Goal: Task Accomplishment & Management: Manage account settings

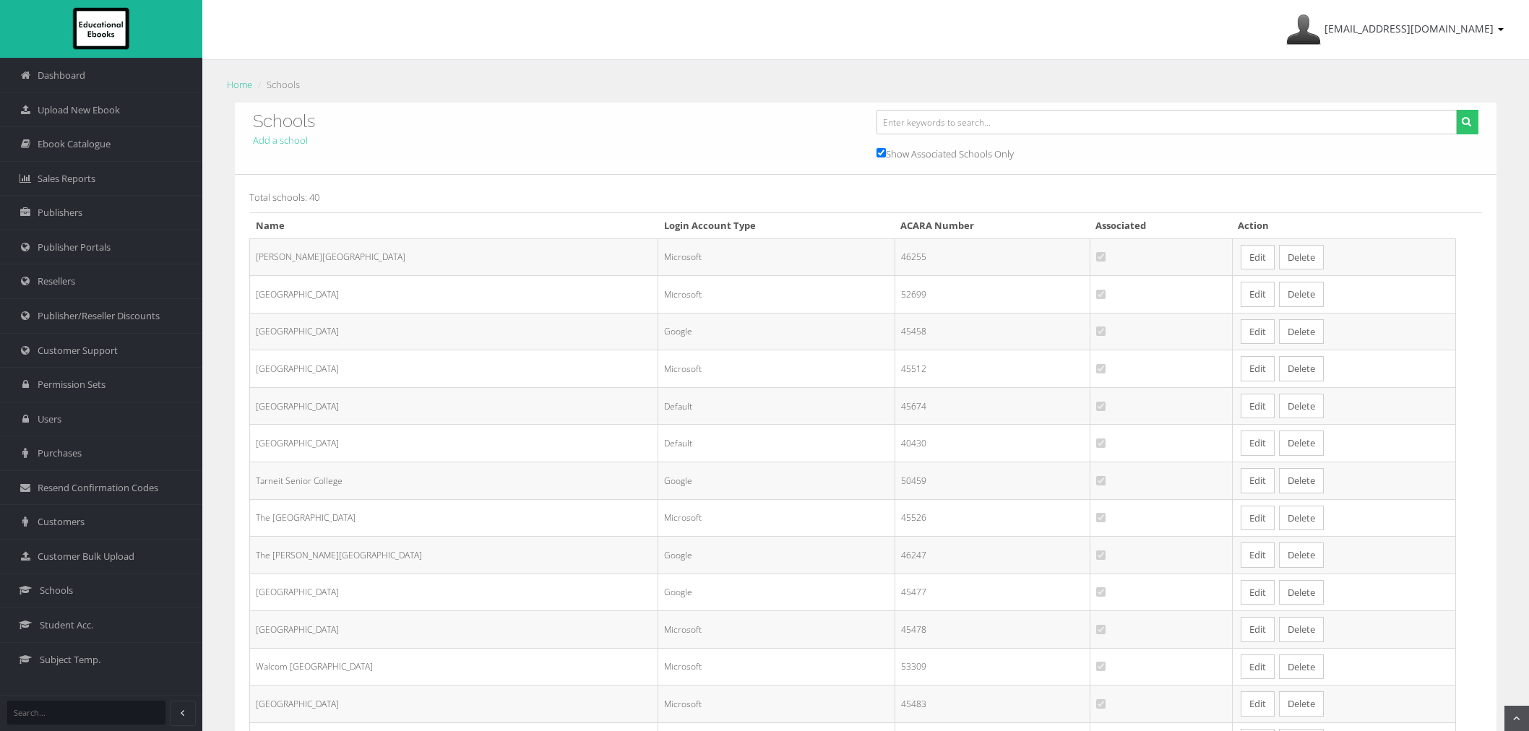
scroll to position [160, 0]
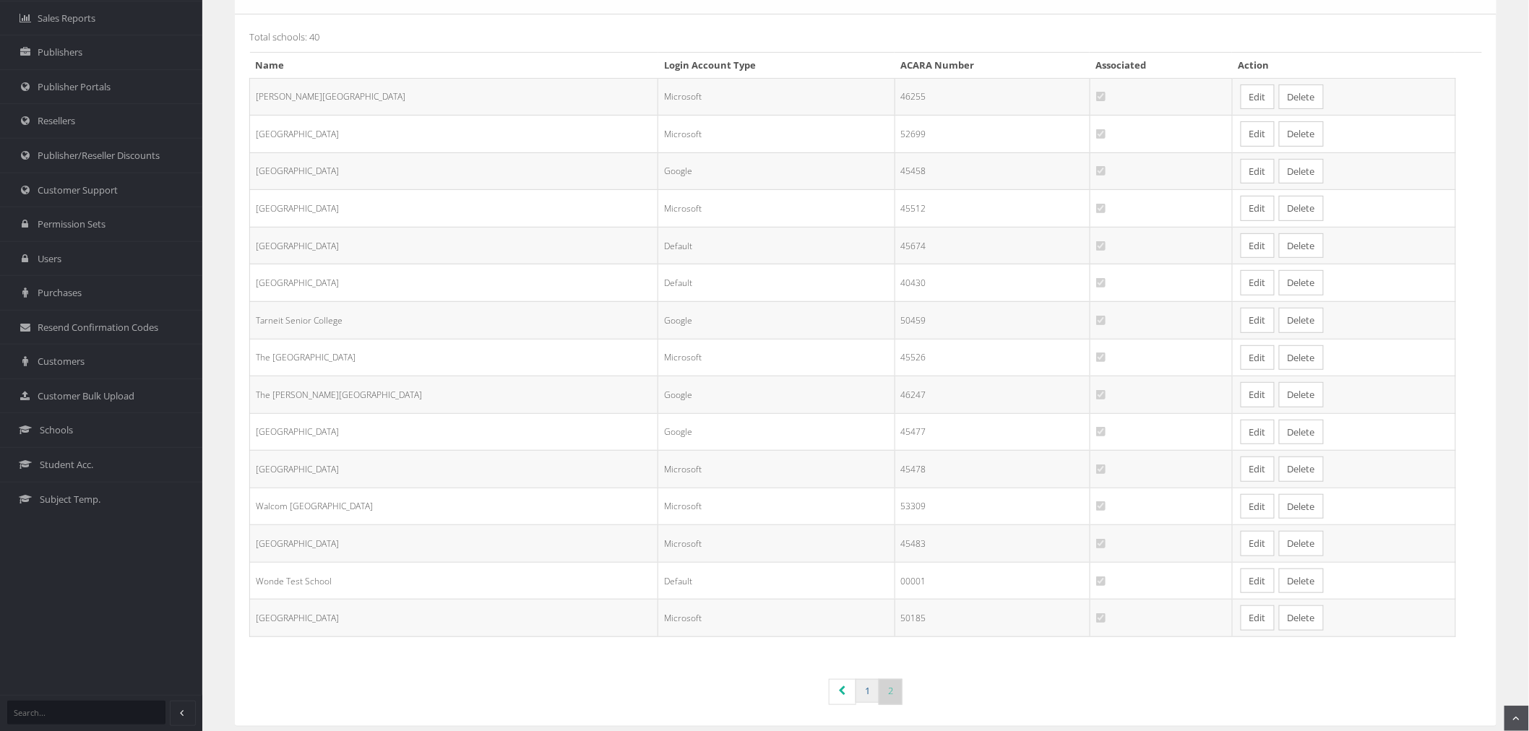
click at [856, 692] on link "1" at bounding box center [868, 691] width 24 height 24
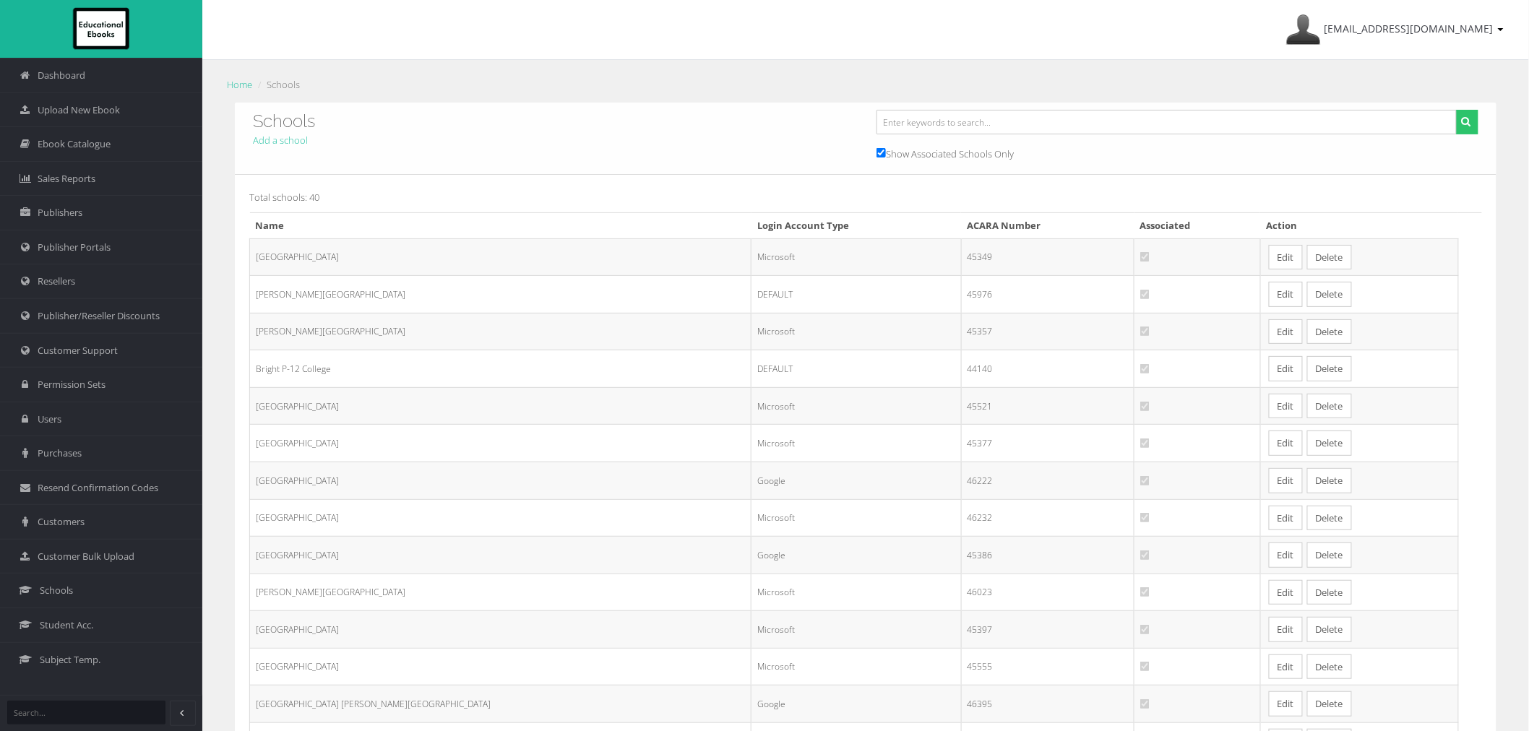
click at [1269, 260] on link "Edit" at bounding box center [1286, 257] width 34 height 25
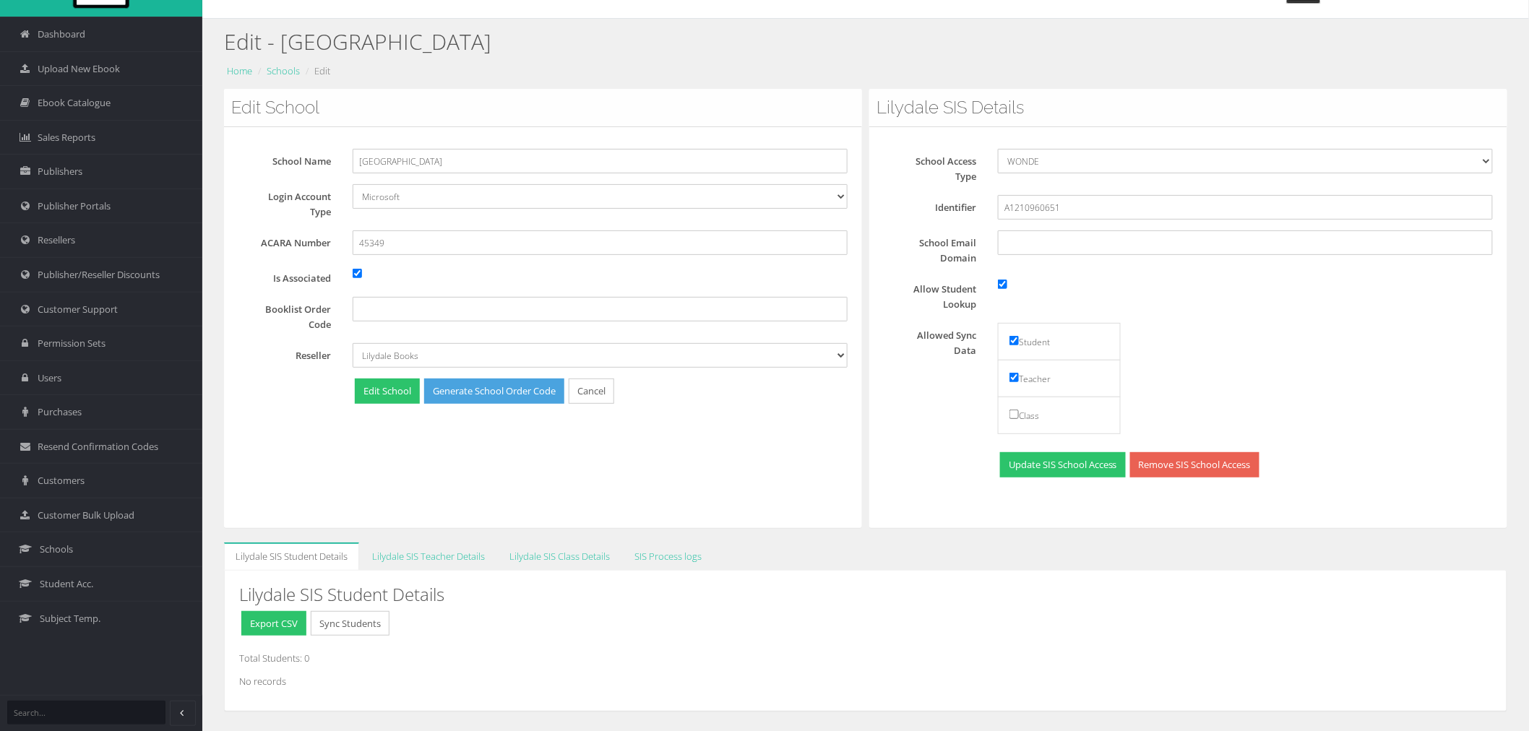
scroll to position [80, 0]
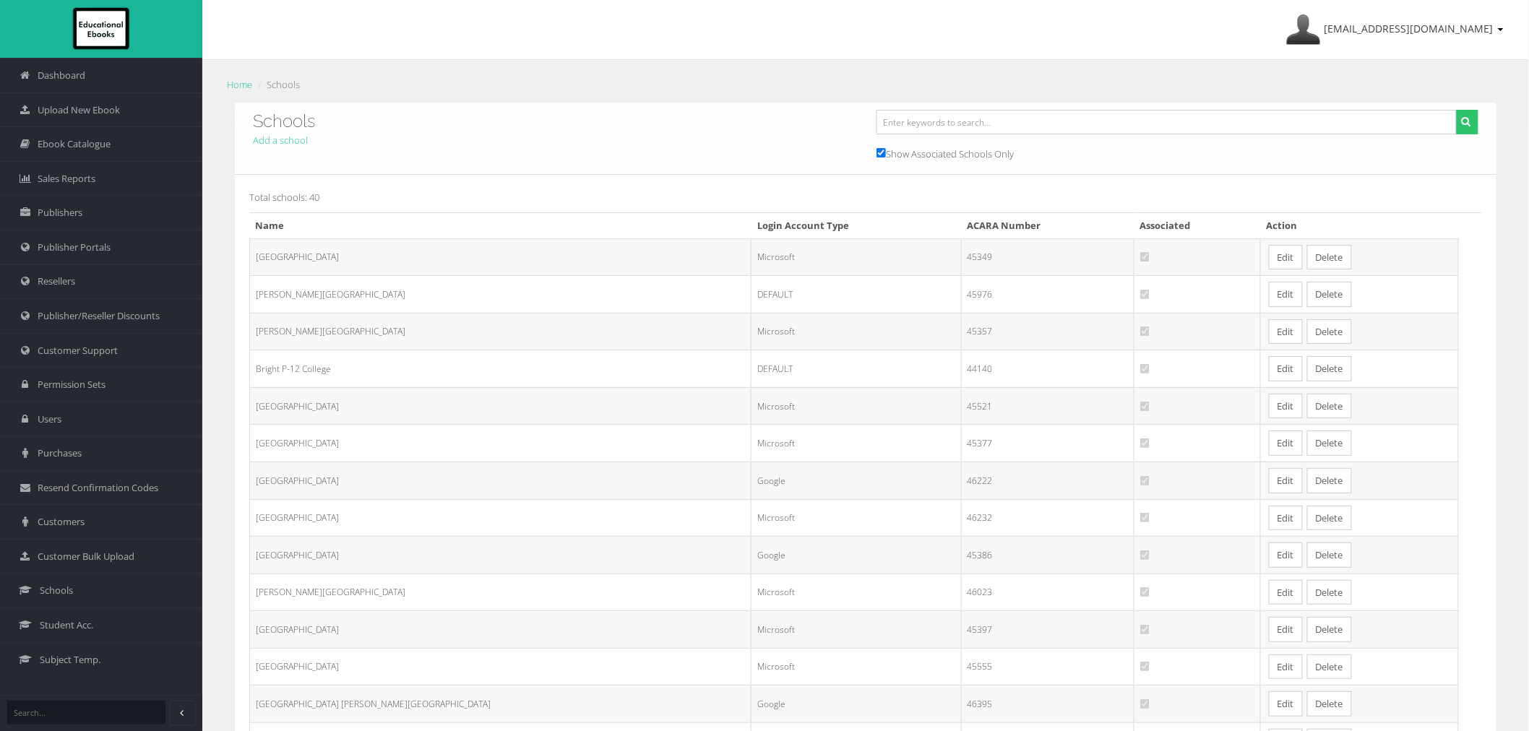
click at [1269, 257] on link "Edit" at bounding box center [1286, 257] width 34 height 25
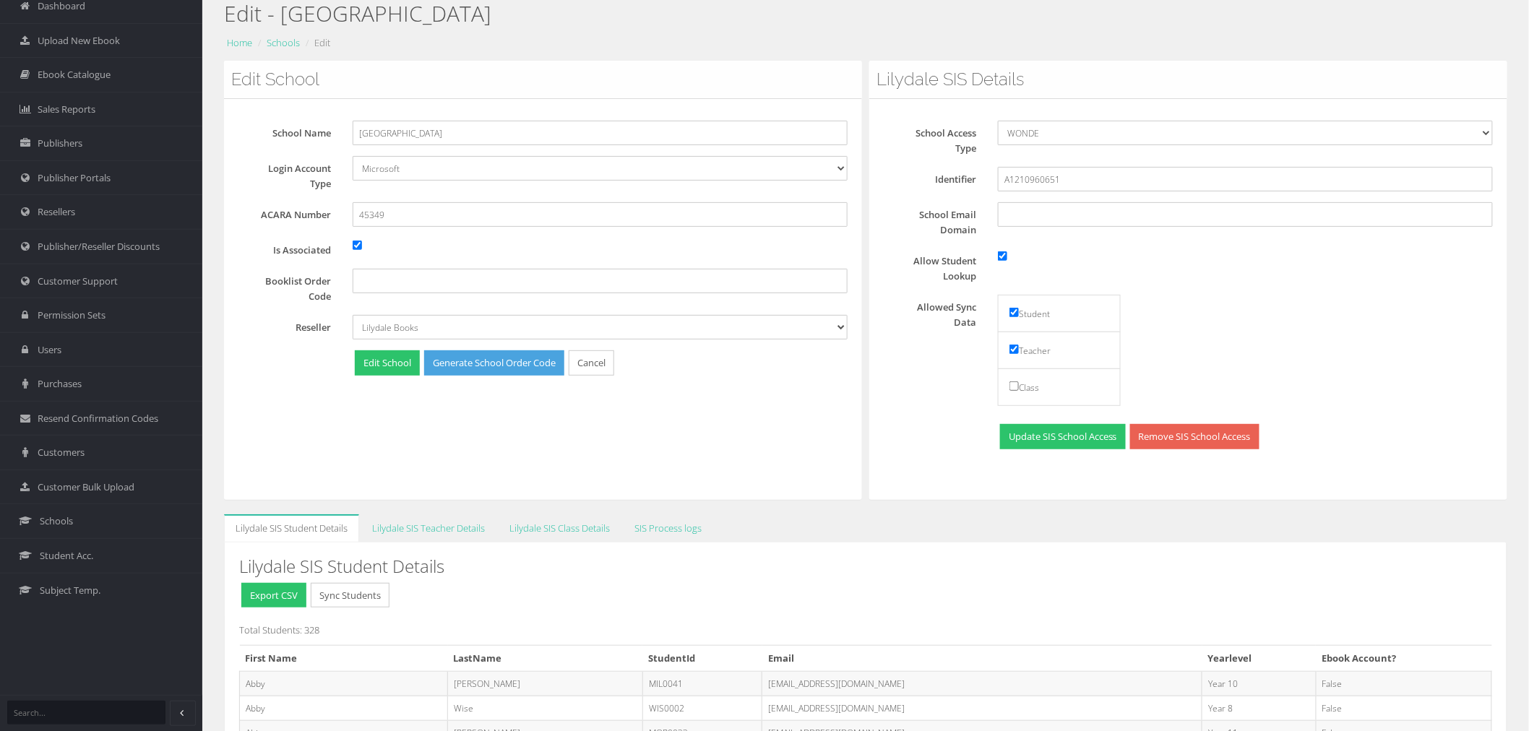
scroll to position [160, 0]
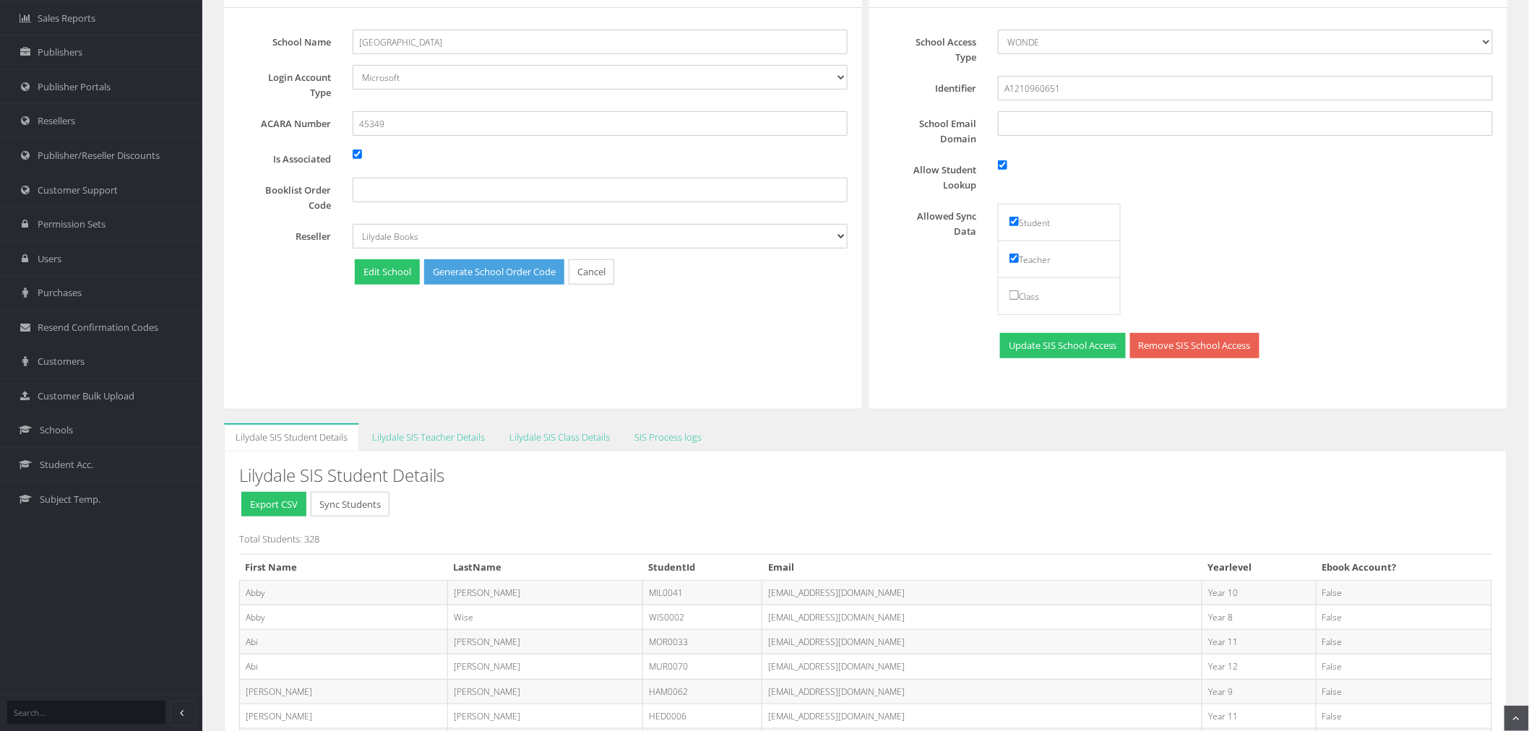
drag, startPoint x: 903, startPoint y: 589, endPoint x: 822, endPoint y: 603, distance: 82.1
click at [822, 603] on td "[EMAIL_ADDRESS][DOMAIN_NAME]" at bounding box center [982, 593] width 440 height 25
copy td "@[DOMAIN_NAME]"
click at [1044, 121] on input "School Email Domain" at bounding box center [1245, 123] width 495 height 25
paste input "@[DOMAIN_NAME]"
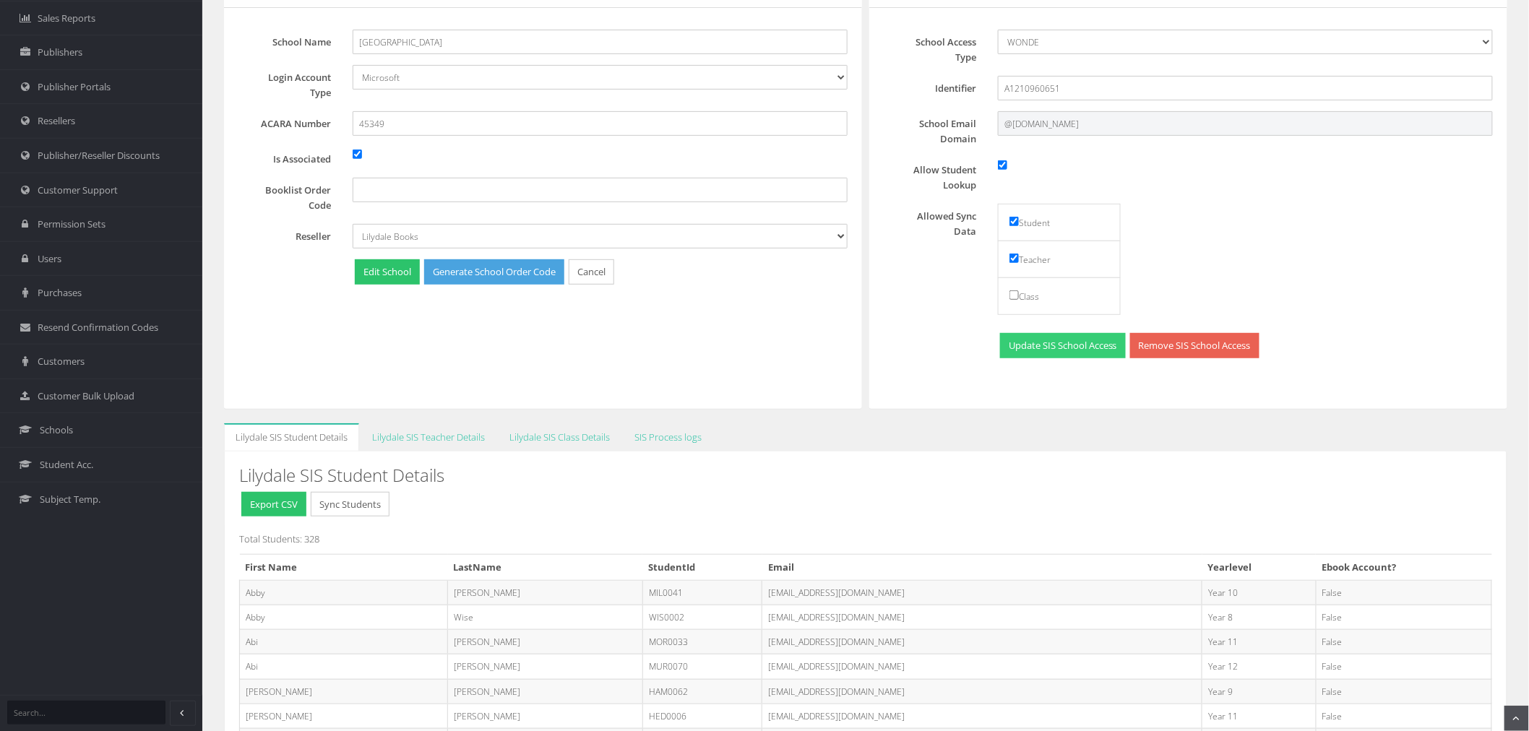
type input "@[DOMAIN_NAME]"
click at [1052, 343] on button "Update SIS School Access" at bounding box center [1063, 345] width 126 height 25
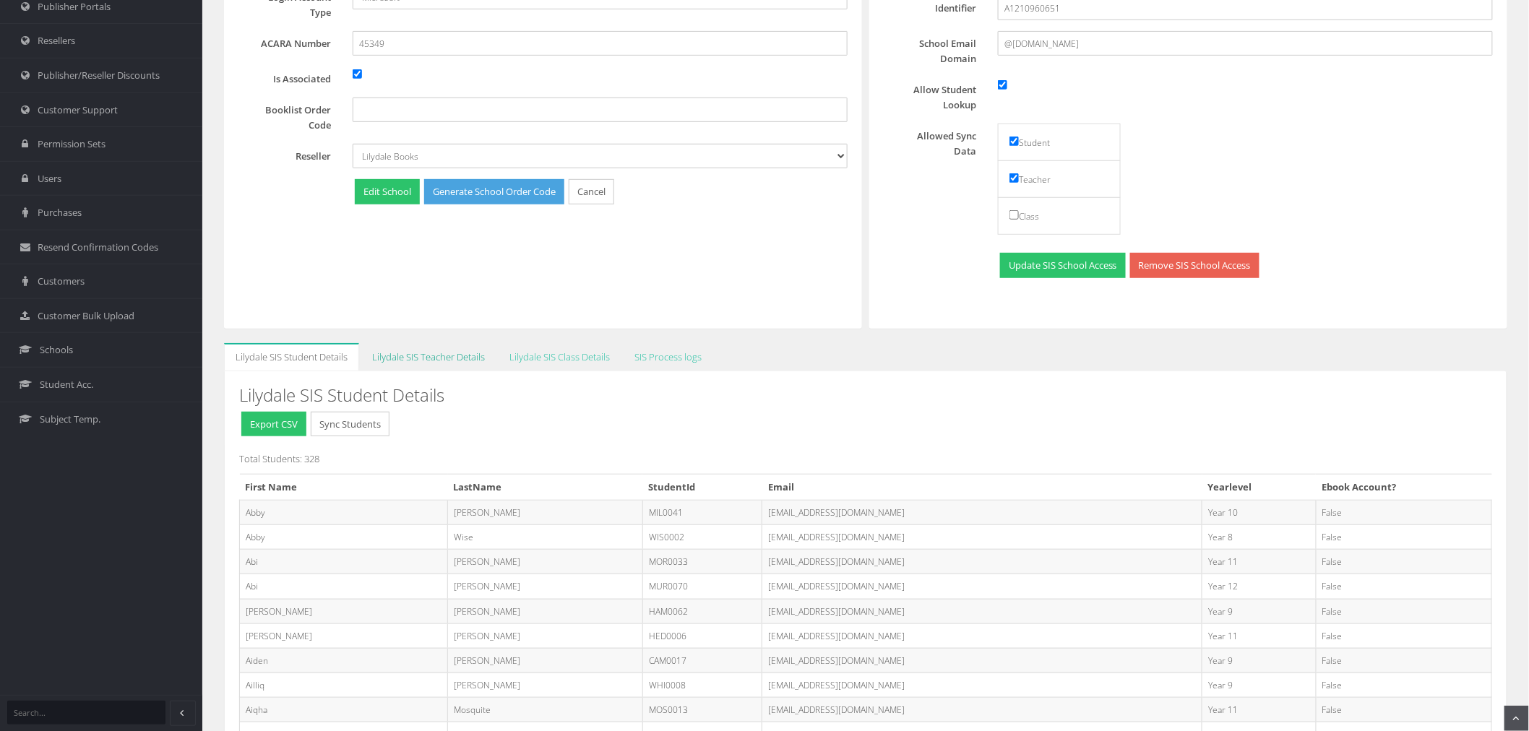
click at [424, 359] on link "Lilydale SIS Teacher Details" at bounding box center [429, 357] width 136 height 28
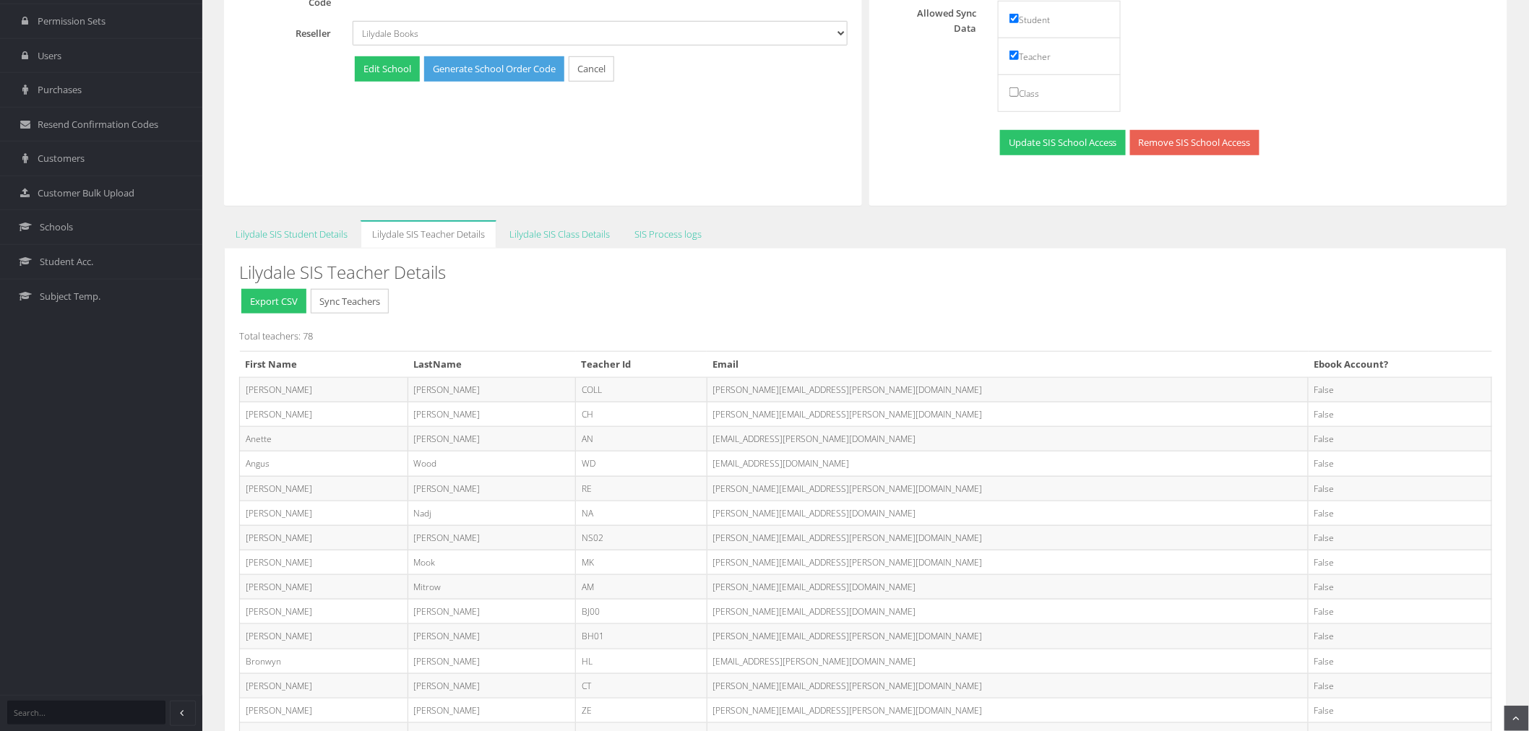
scroll to position [401, 0]
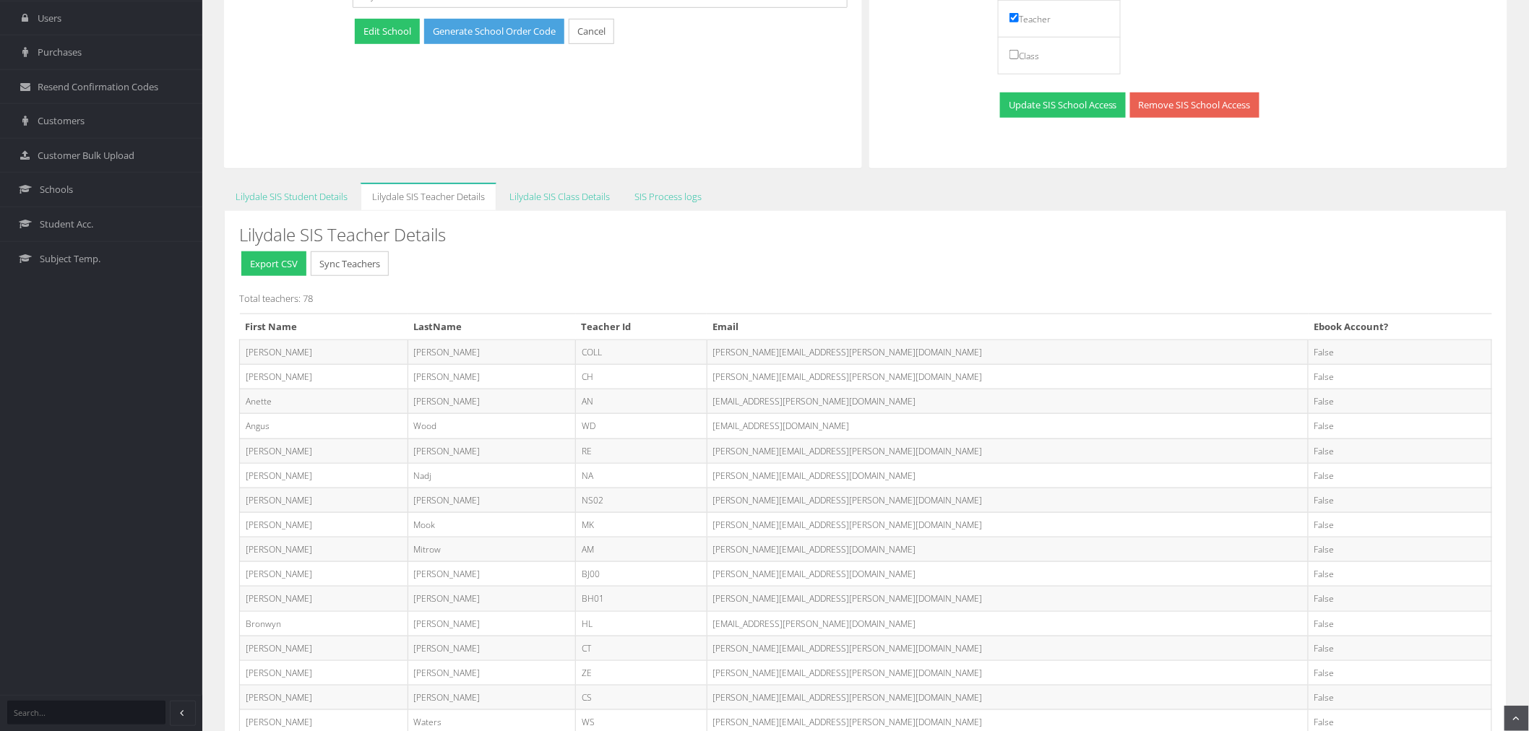
click at [283, 211] on div "Lilydale SIS Student Details Export CSV Sync Students Total Students: 328 First…" at bounding box center [865, 629] width 1283 height 836
click at [282, 199] on link "Lilydale SIS Student Details" at bounding box center [291, 197] width 135 height 28
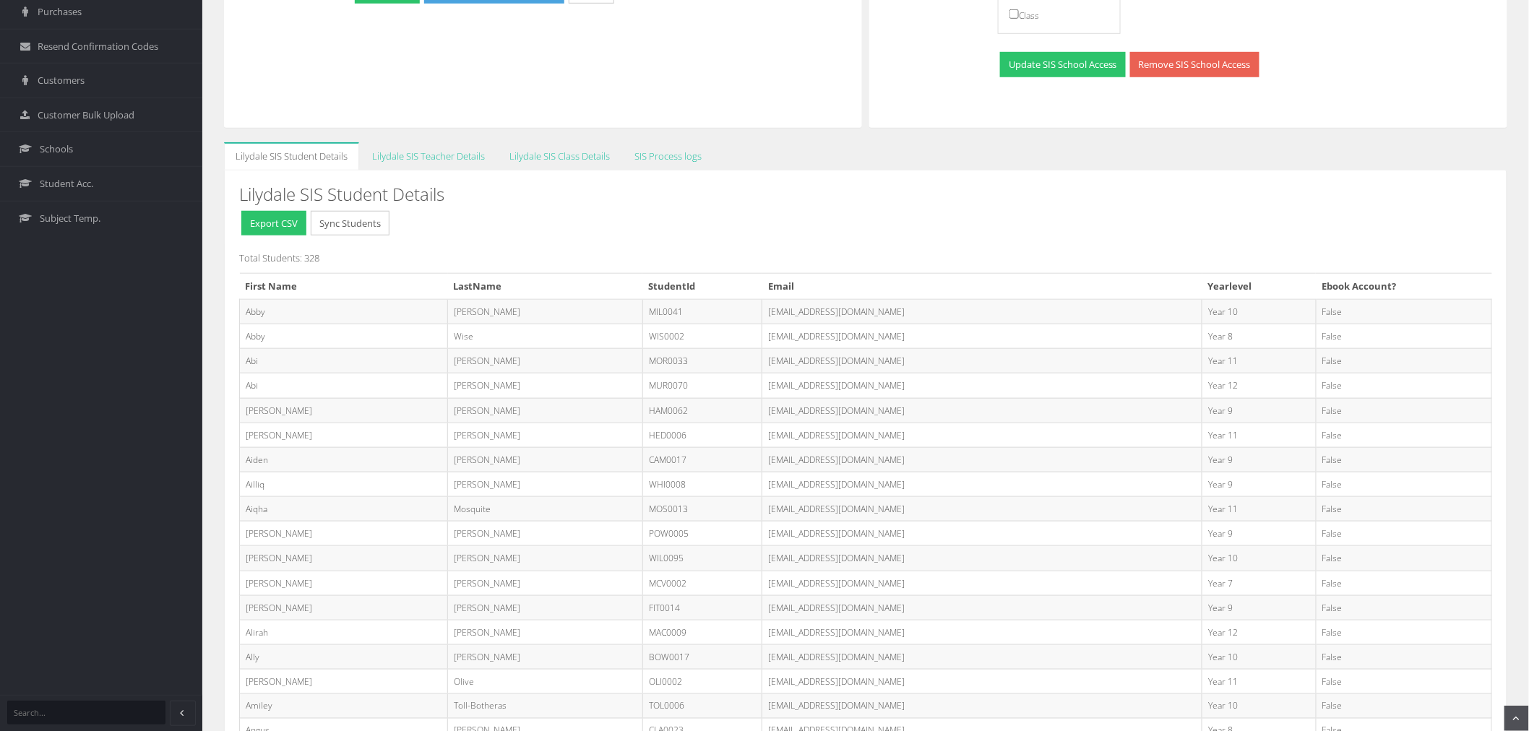
scroll to position [481, 0]
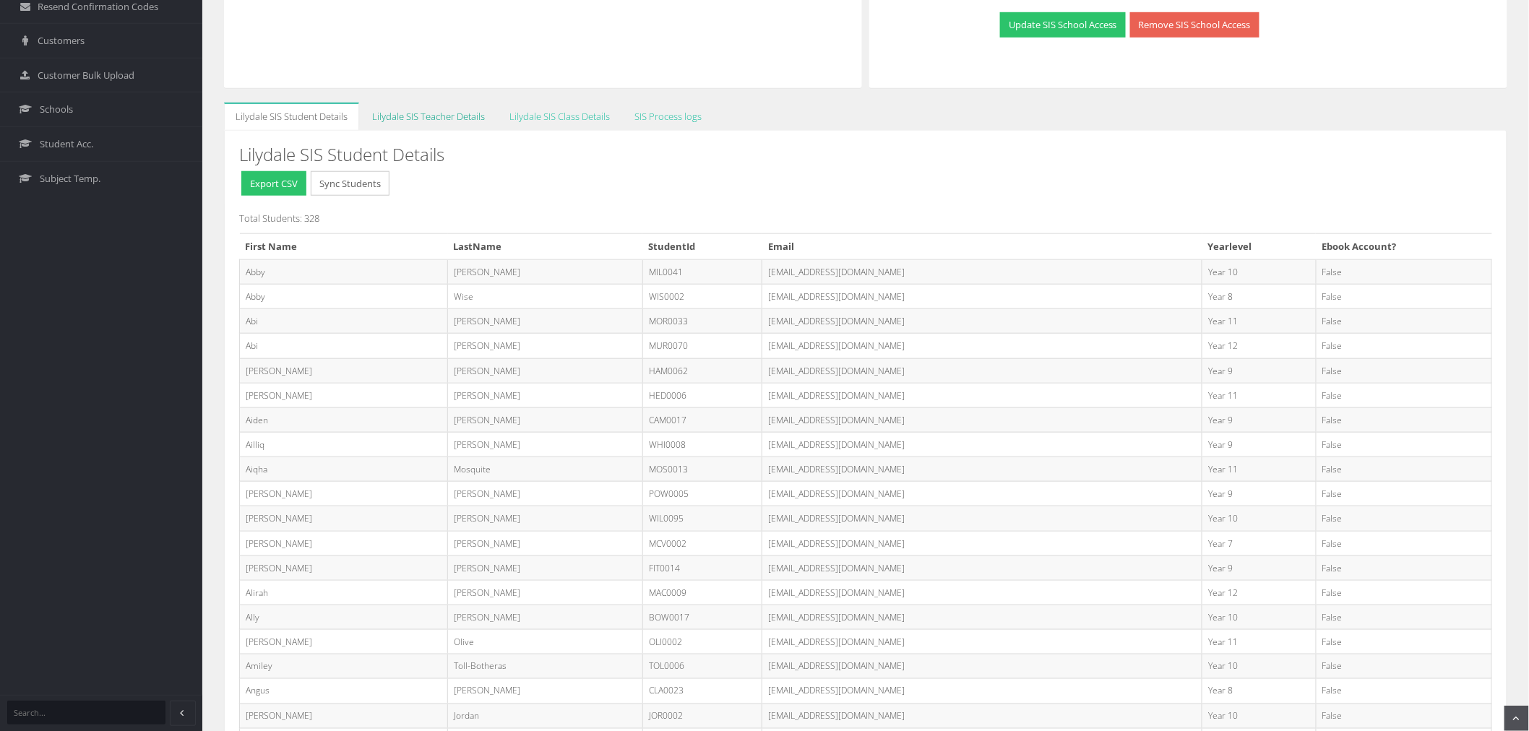
click at [437, 114] on link "Lilydale SIS Teacher Details" at bounding box center [429, 117] width 136 height 28
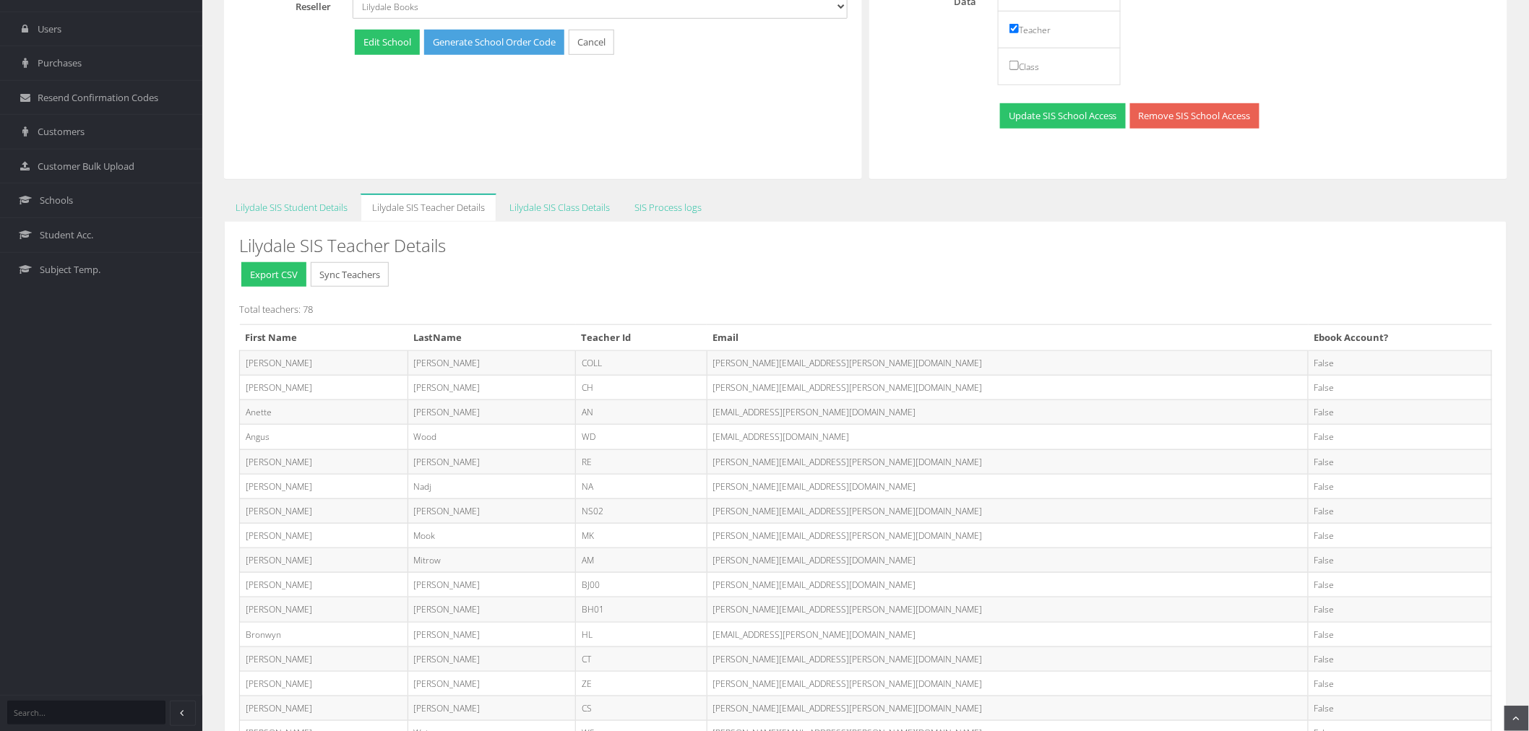
scroll to position [366, 0]
